Goal: Task Accomplishment & Management: Use online tool/utility

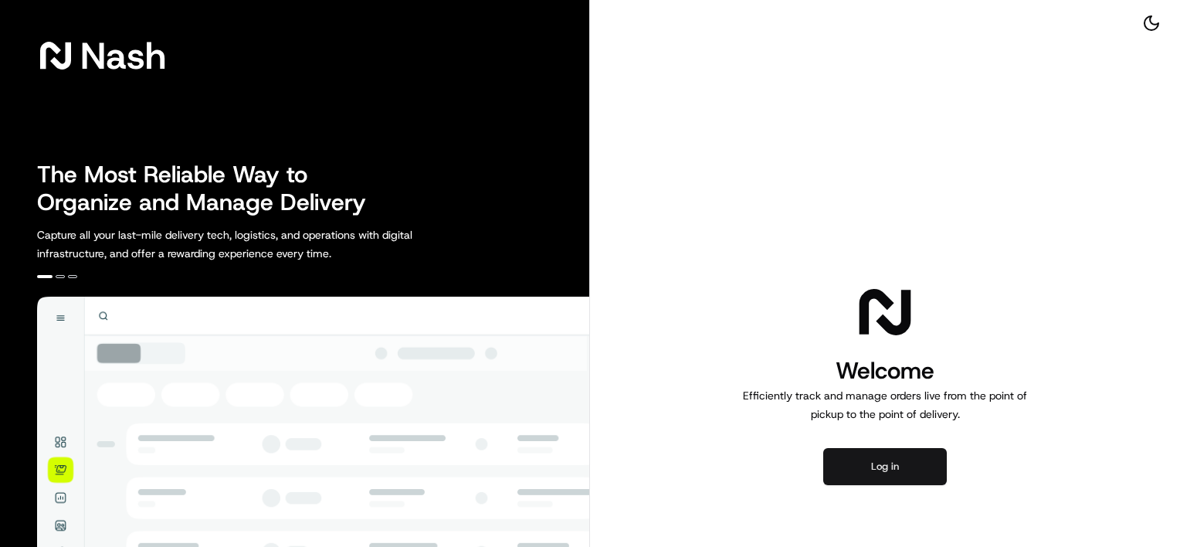
click at [871, 463] on button "Log in" at bounding box center [885, 466] width 124 height 37
